Goal: Transaction & Acquisition: Purchase product/service

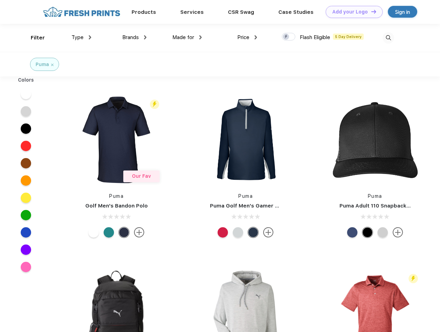
scroll to position [0, 0]
click at [352, 12] on link "Add your Logo Design Tool" at bounding box center [354, 12] width 57 height 12
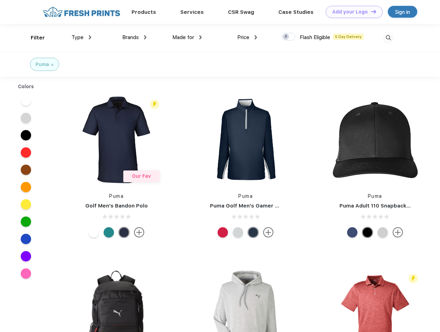
click at [0, 0] on div "Design Tool" at bounding box center [0, 0] width 0 height 0
click at [371, 11] on link "Add your Logo Design Tool" at bounding box center [354, 12] width 57 height 12
click at [33, 38] on div "Filter" at bounding box center [38, 38] width 14 height 8
click at [82, 37] on span "Type" at bounding box center [78, 37] width 12 height 6
click at [134, 37] on span "Brands" at bounding box center [130, 37] width 17 height 6
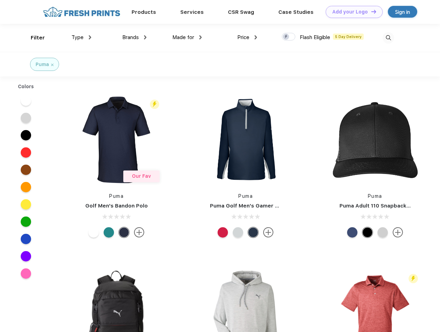
click at [187, 37] on span "Made for" at bounding box center [184, 37] width 22 height 6
click at [248, 37] on span "Price" at bounding box center [243, 37] width 12 height 6
click at [289, 37] on div at bounding box center [288, 37] width 13 height 8
click at [287, 37] on input "checkbox" at bounding box center [284, 34] width 4 height 4
click at [389, 38] on img at bounding box center [388, 37] width 11 height 11
